Goal: Information Seeking & Learning: Learn about a topic

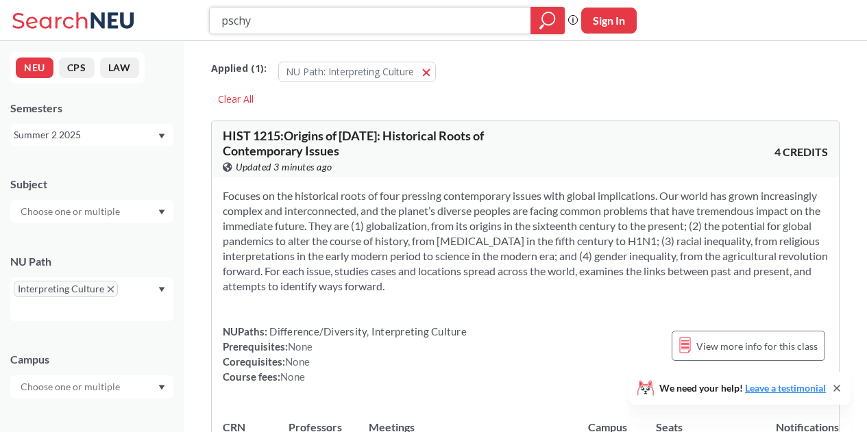
paste input "Philosophy for Children"
type input "Philosophy for Children"
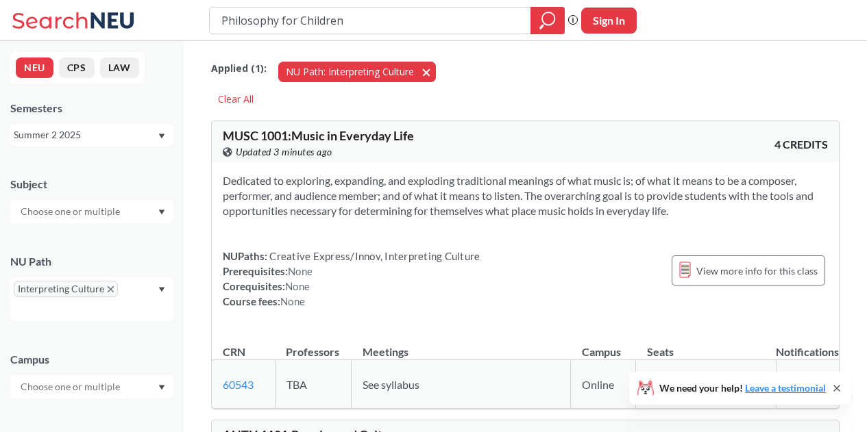
click at [424, 66] on button "NU Path: Interpreting Culture Interpreting Culture" at bounding box center [357, 72] width 158 height 21
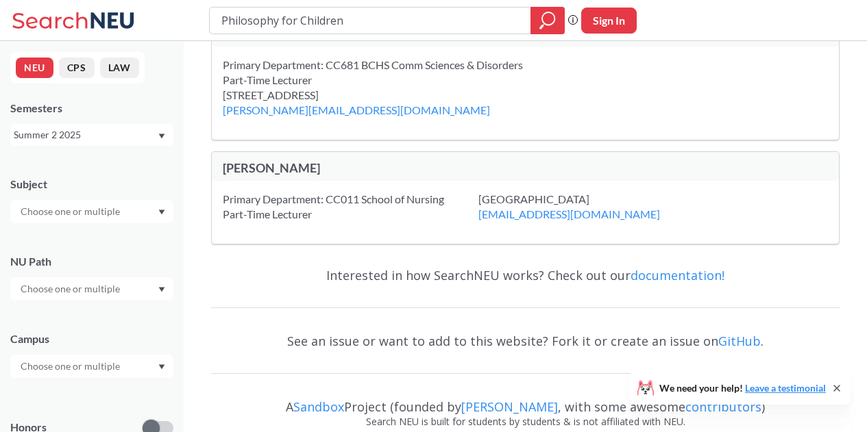
scroll to position [266, 0]
click at [145, 216] on div at bounding box center [91, 211] width 163 height 23
click at [134, 125] on div "Summer 2 2025" at bounding box center [91, 135] width 163 height 22
click at [94, 180] on div "Fall 2025" at bounding box center [91, 165] width 163 height 38
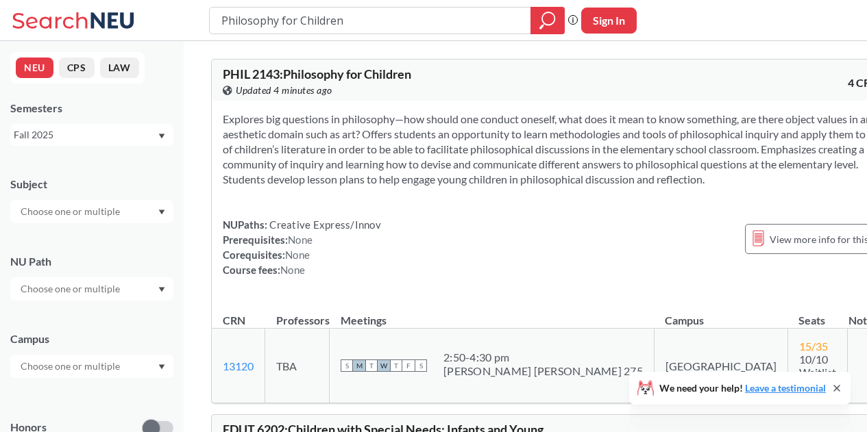
click at [119, 214] on input "text" at bounding box center [71, 212] width 115 height 16
click at [219, 265] on div "Explores big questions in philosophy—how should one conduct oneself, what does …" at bounding box center [562, 200] width 700 height 199
click at [136, 291] on div at bounding box center [91, 289] width 163 height 23
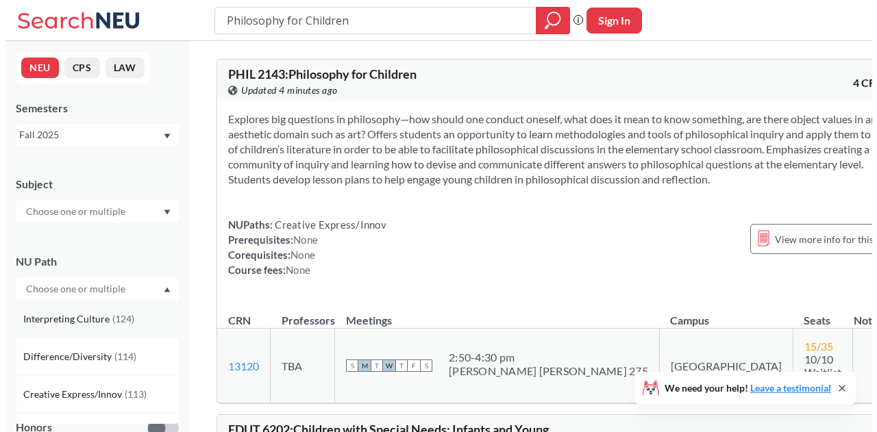
scroll to position [81, 0]
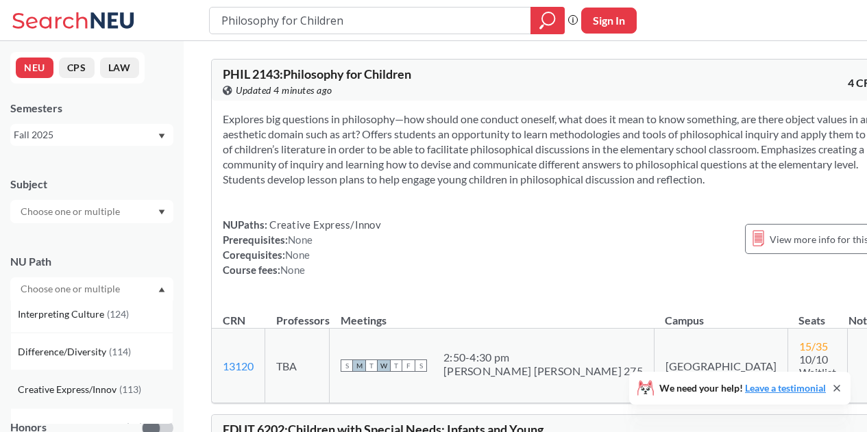
click at [132, 395] on span "( 113 )" at bounding box center [130, 390] width 22 height 12
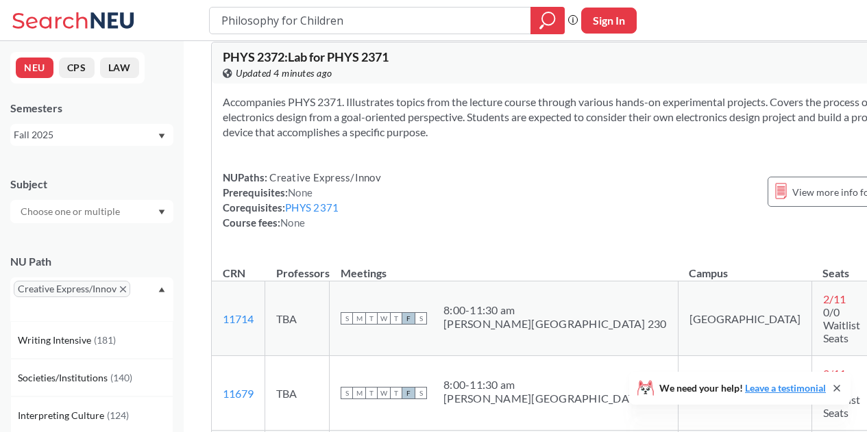
scroll to position [1693, 0]
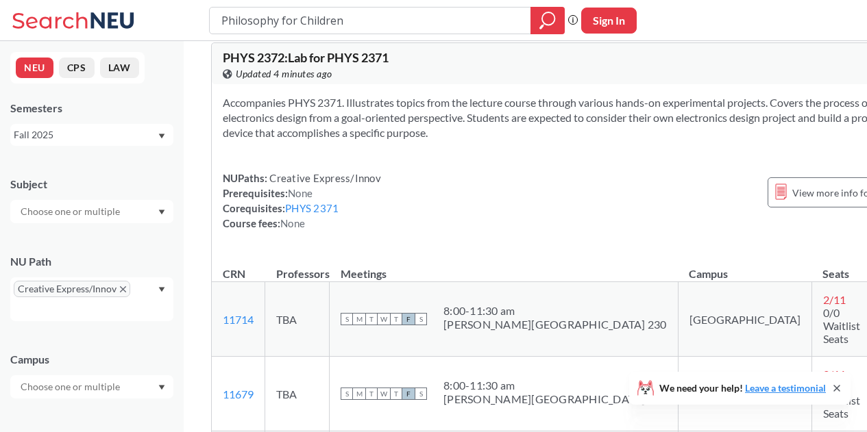
click at [369, 253] on div "Accompanies PHYS 2371. Illustrates topics from the lecture course through vario…" at bounding box center [573, 168] width 723 height 169
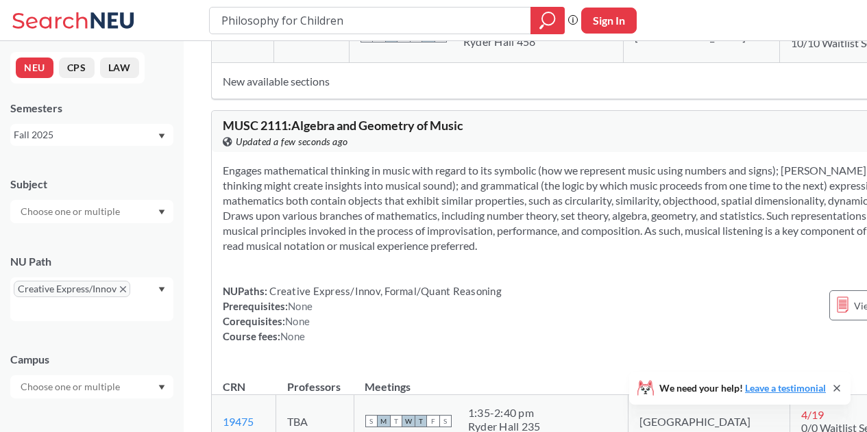
scroll to position [20226, 0]
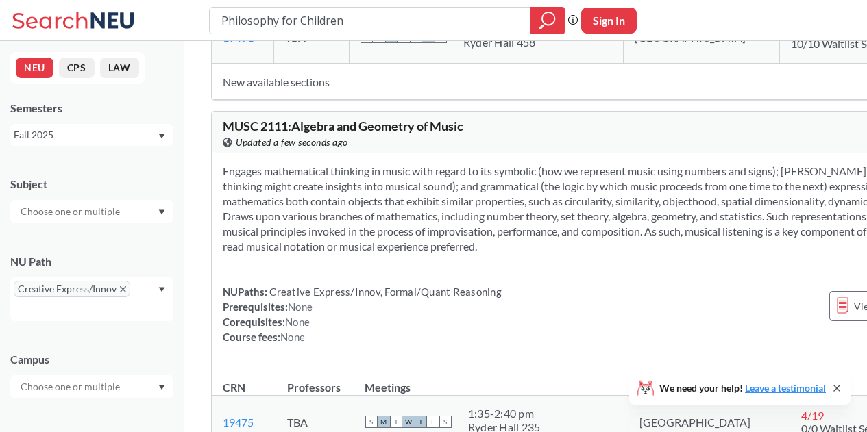
drag, startPoint x: 223, startPoint y: 111, endPoint x: 282, endPoint y: 107, distance: 59.1
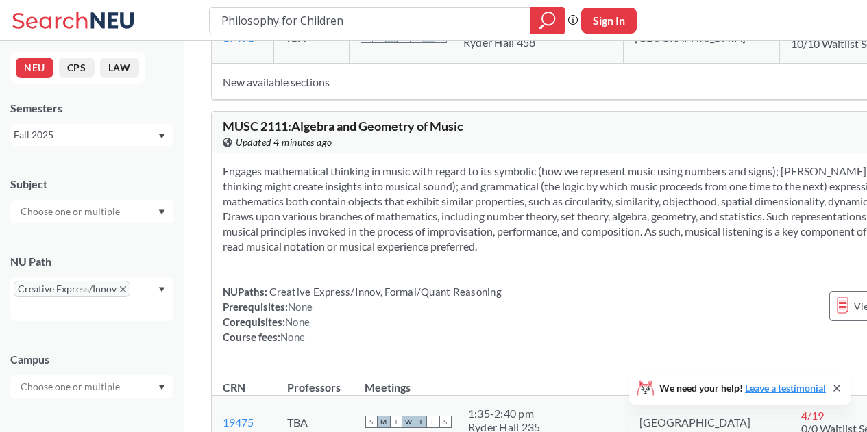
copy span "2000"
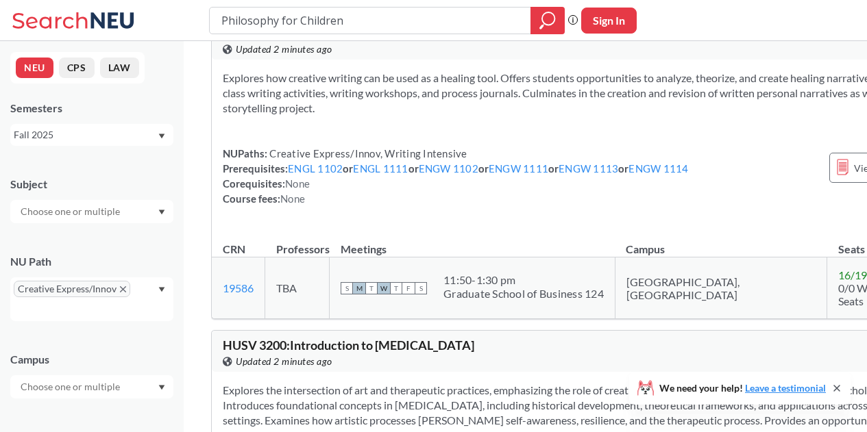
scroll to position [30225, 0]
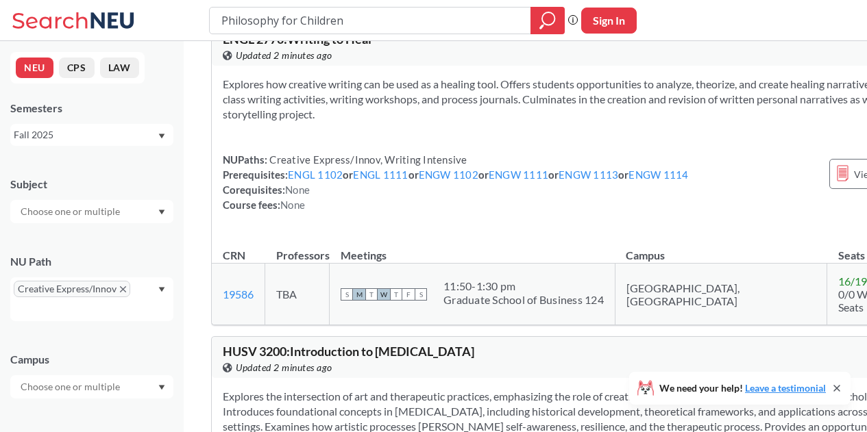
copy span "2650"
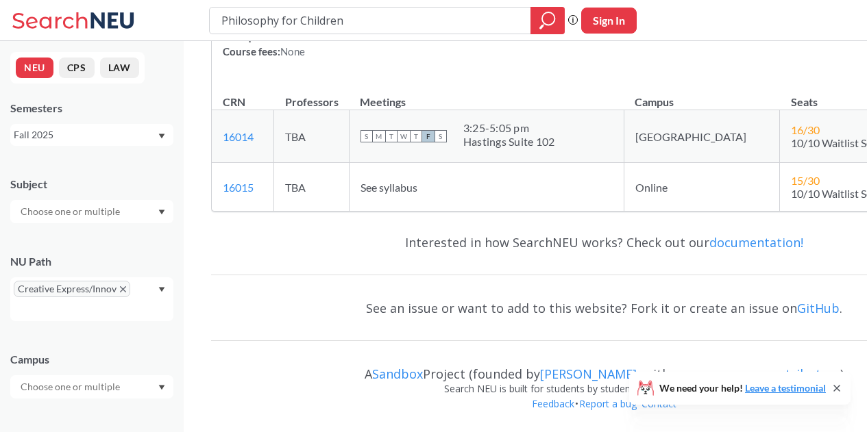
scroll to position [43325, 0]
